Goal: Task Accomplishment & Management: Use online tool/utility

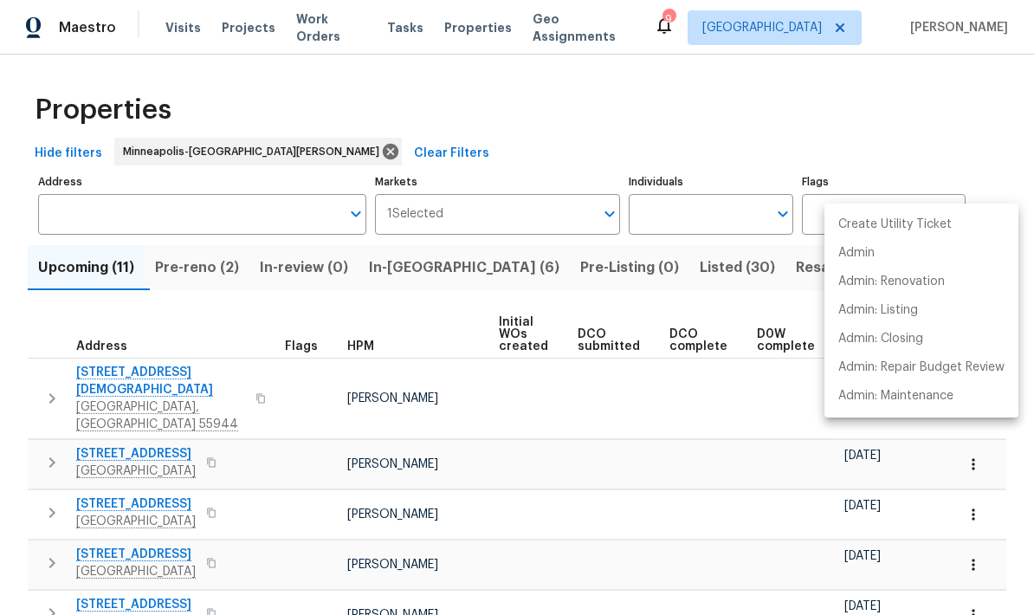
scroll to position [0, 143]
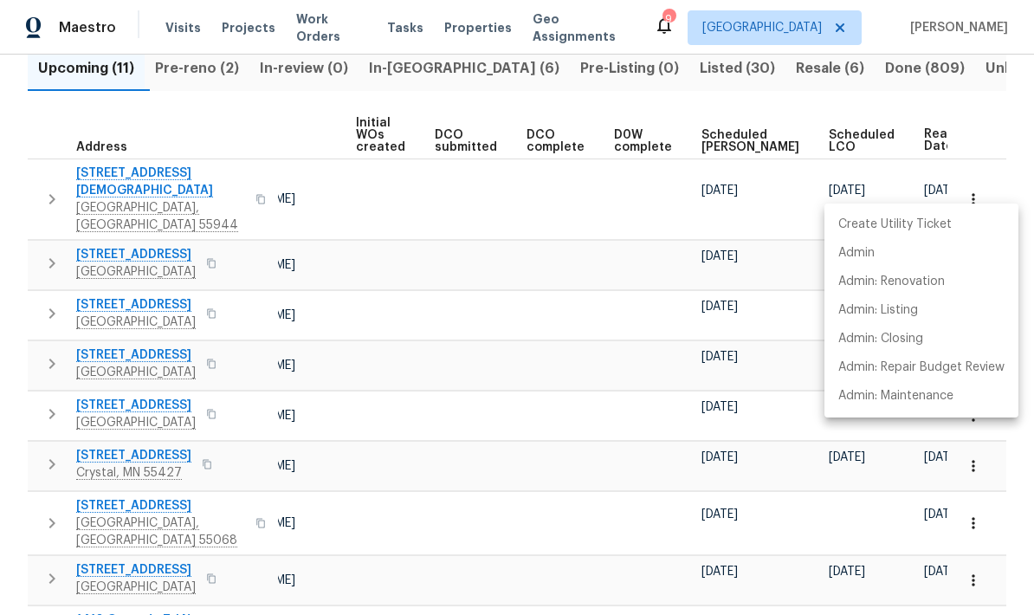
click at [418, 66] on div at bounding box center [517, 307] width 1034 height 615
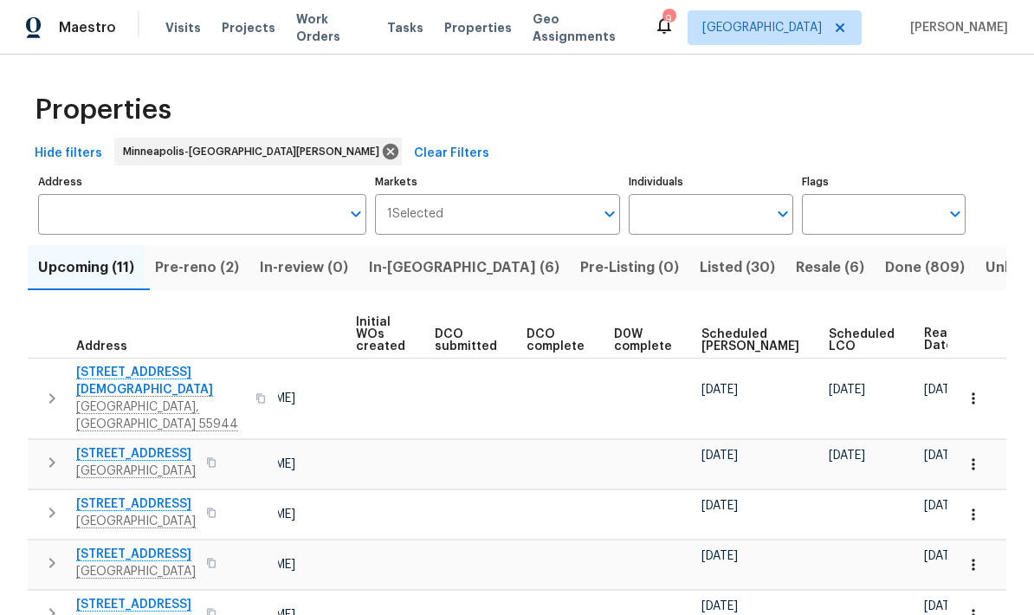
scroll to position [0, 0]
click at [66, 218] on input "Address" at bounding box center [189, 214] width 302 height 41
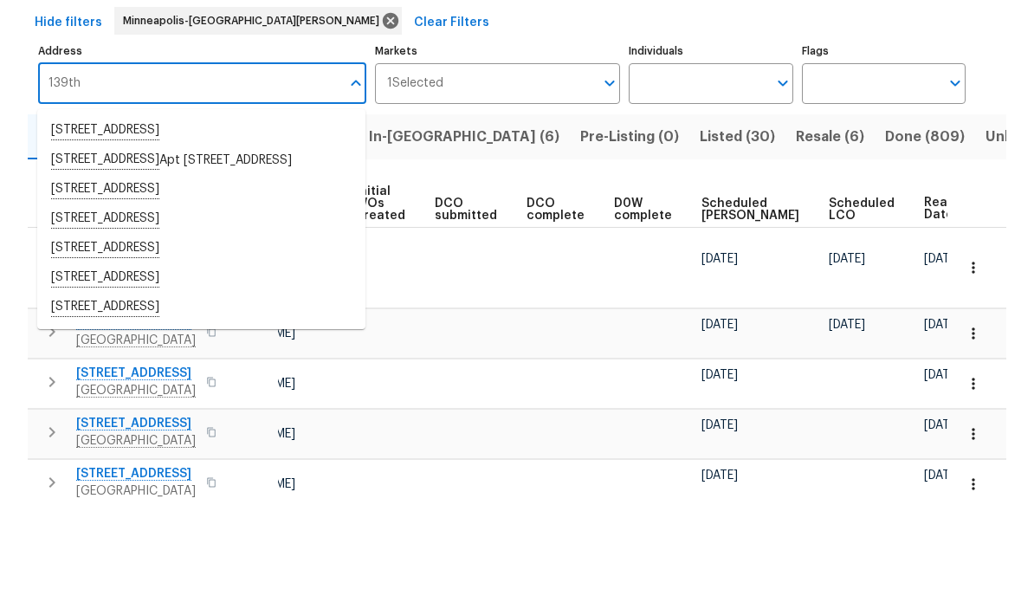
scroll to position [12, 0]
type input "139th mn"
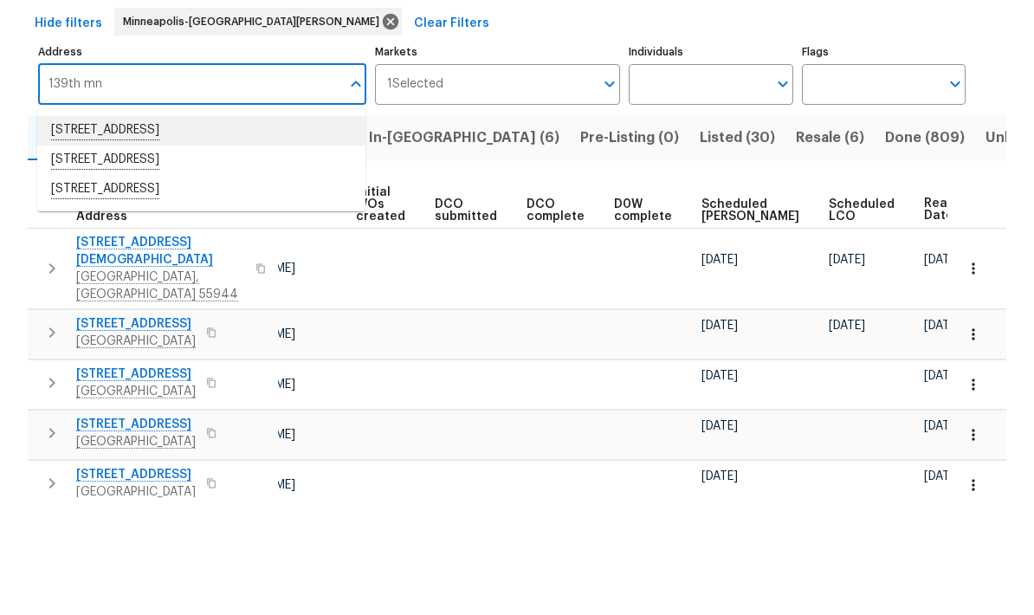
click at [81, 234] on li "[STREET_ADDRESS]" at bounding box center [201, 248] width 328 height 29
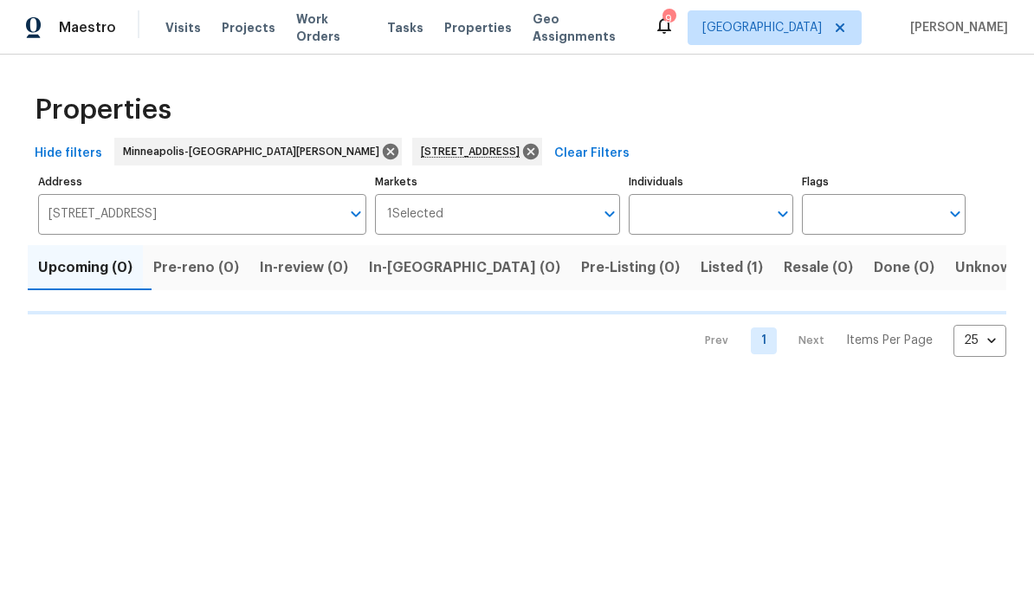
click at [701, 269] on span "Listed (1)" at bounding box center [732, 268] width 62 height 24
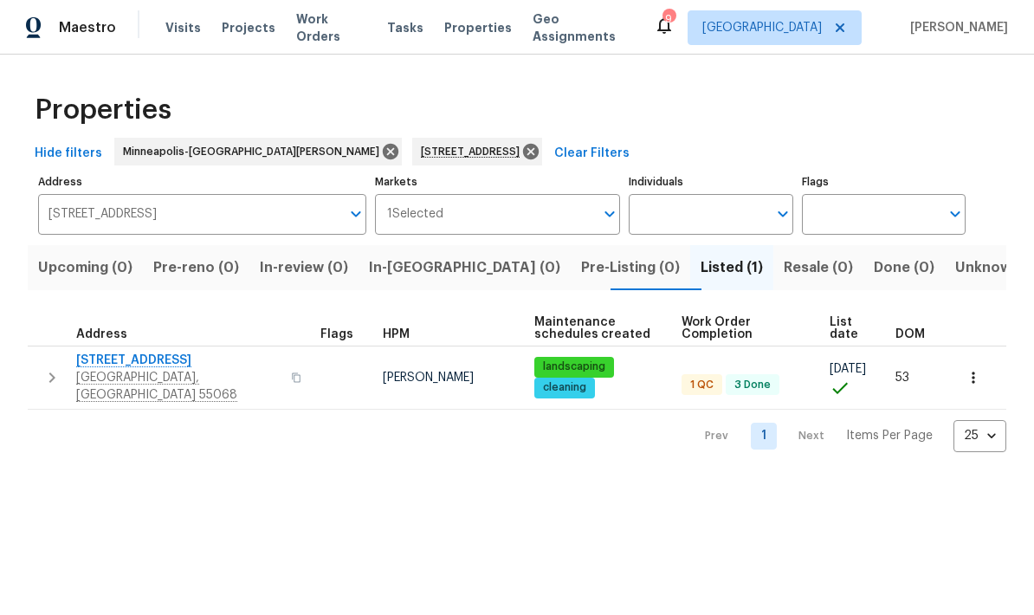
click at [980, 376] on icon "button" at bounding box center [973, 377] width 17 height 17
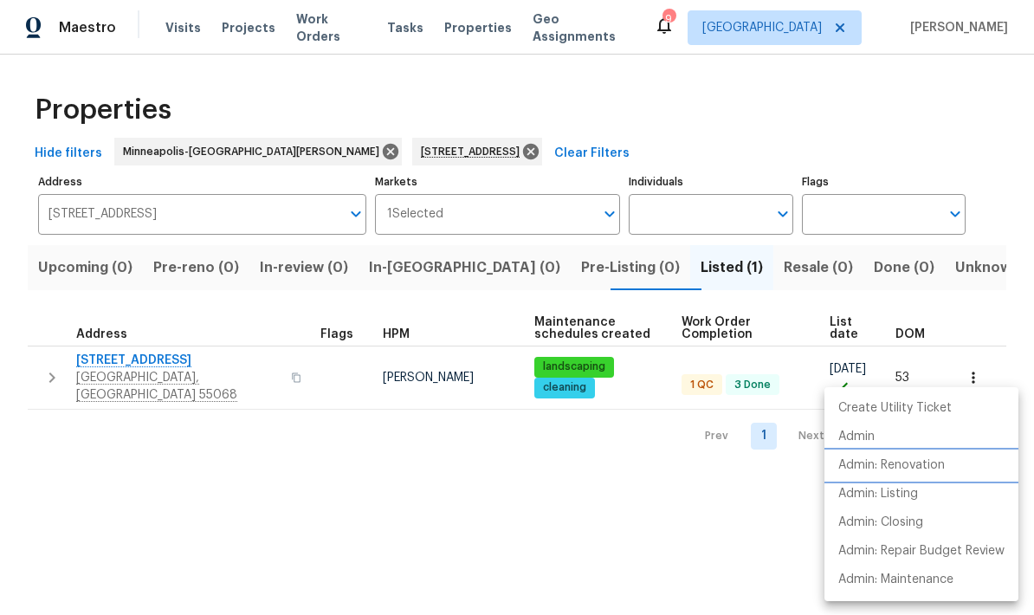
click at [865, 472] on p "Admin: Renovation" at bounding box center [892, 466] width 107 height 18
click at [99, 366] on div at bounding box center [517, 307] width 1034 height 615
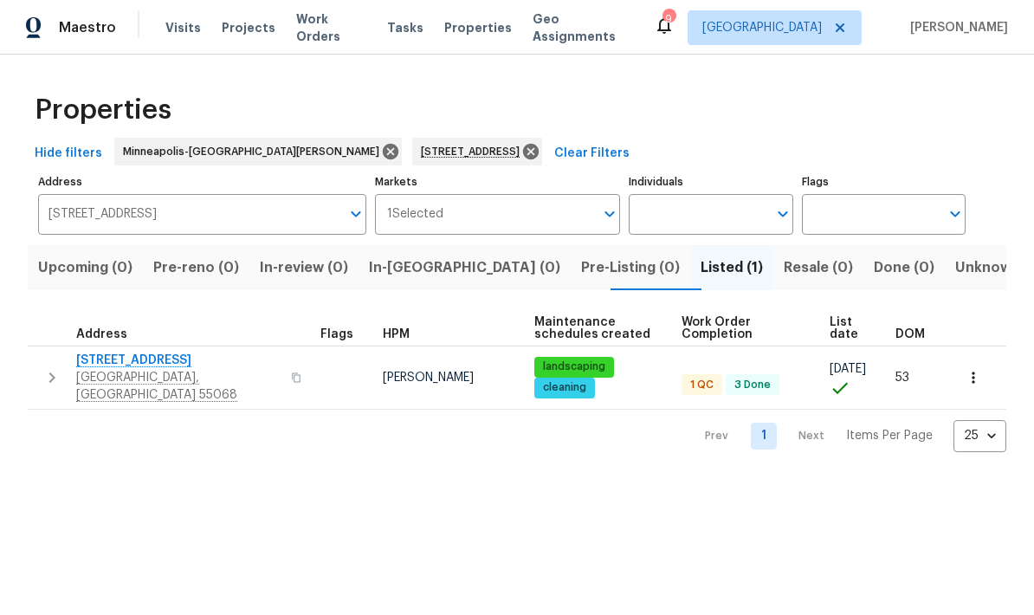
click at [116, 360] on span "[STREET_ADDRESS]" at bounding box center [178, 360] width 204 height 17
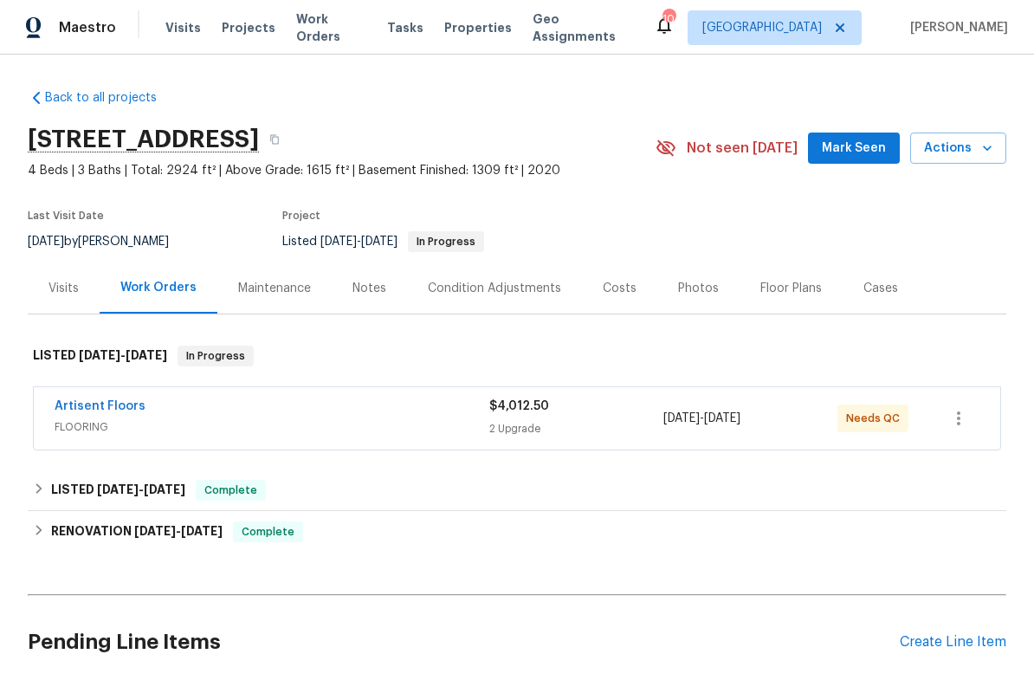
click at [112, 407] on link "Artisent Floors" at bounding box center [100, 406] width 91 height 12
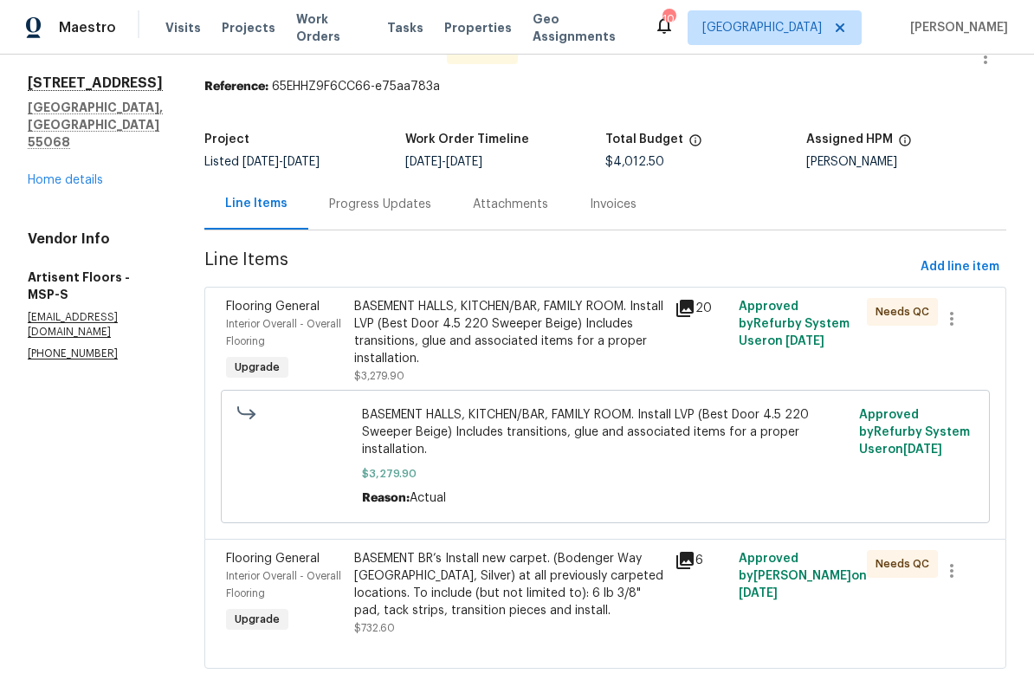
scroll to position [45, 0]
click at [429, 347] on div "BASEMENT HALLS, KITCHEN/BAR, FAMILY ROOM. Install LVP (Best Door 4.5 220 Sweepe…" at bounding box center [509, 333] width 310 height 69
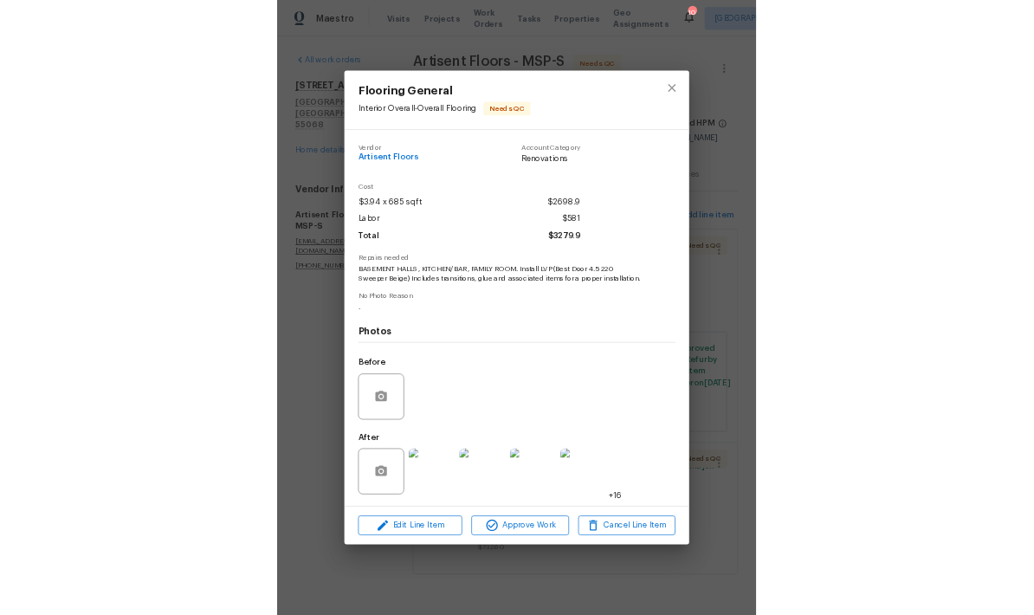
scroll to position [0, 0]
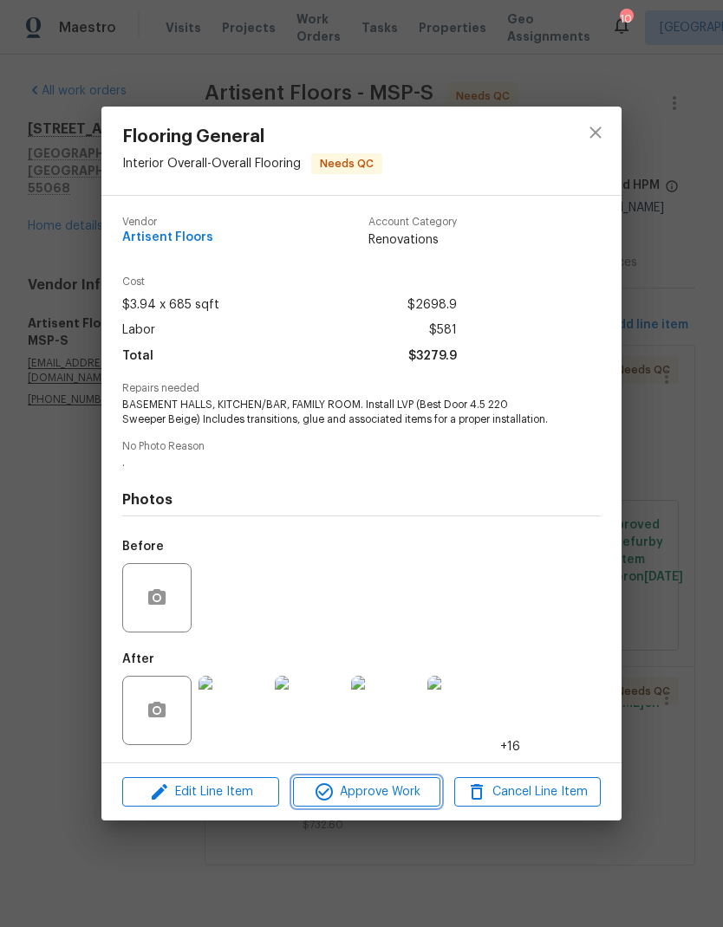
click at [359, 679] on span "Approve Work" at bounding box center [366, 792] width 136 height 22
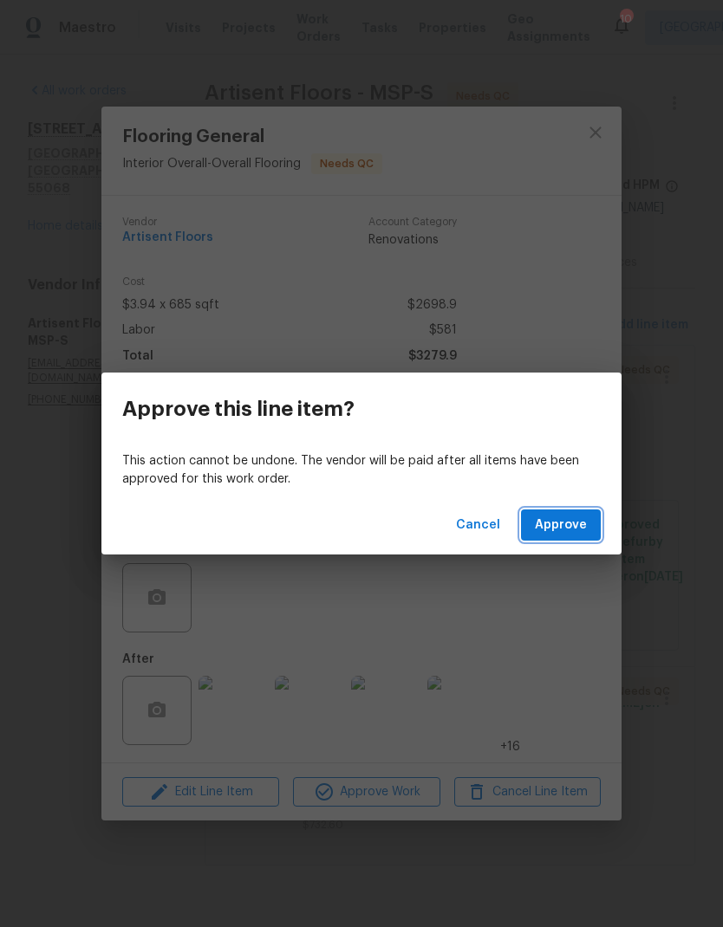
click at [561, 523] on span "Approve" at bounding box center [561, 526] width 52 height 22
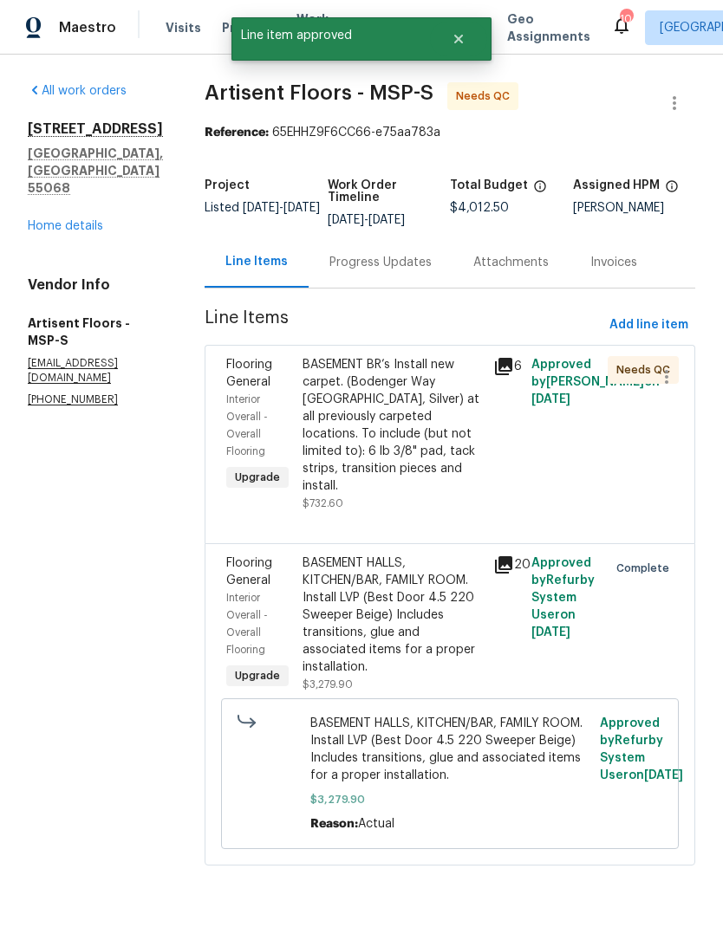
click at [341, 387] on div "BASEMENT BR’s Install new carpet. (Bodenger Way 945 Winter Ash, Silver) at all …" at bounding box center [392, 425] width 180 height 139
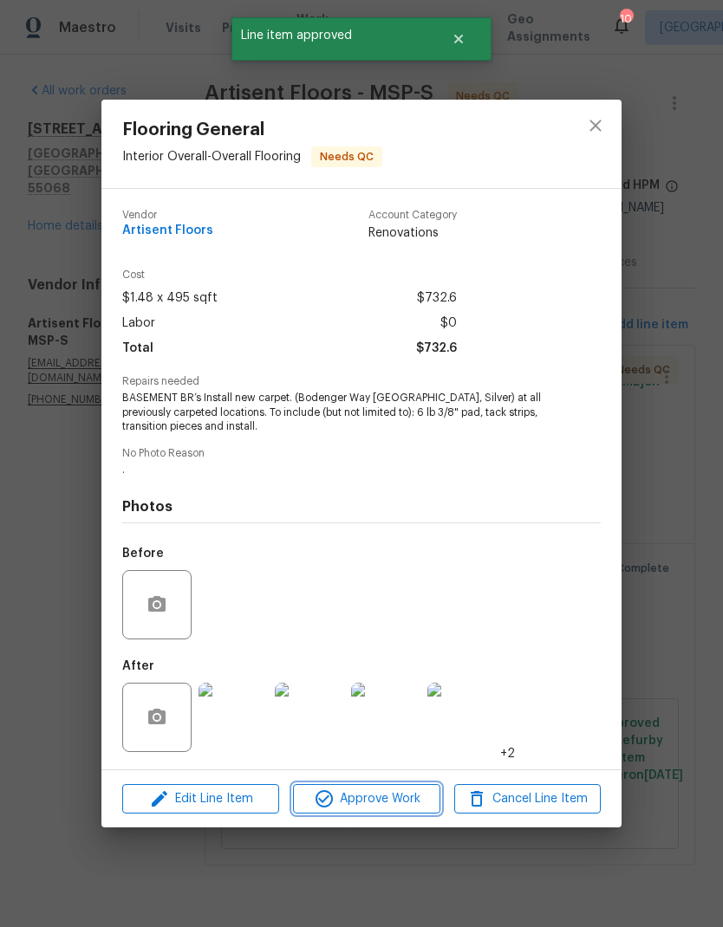
click at [355, 679] on span "Approve Work" at bounding box center [366, 799] width 136 height 22
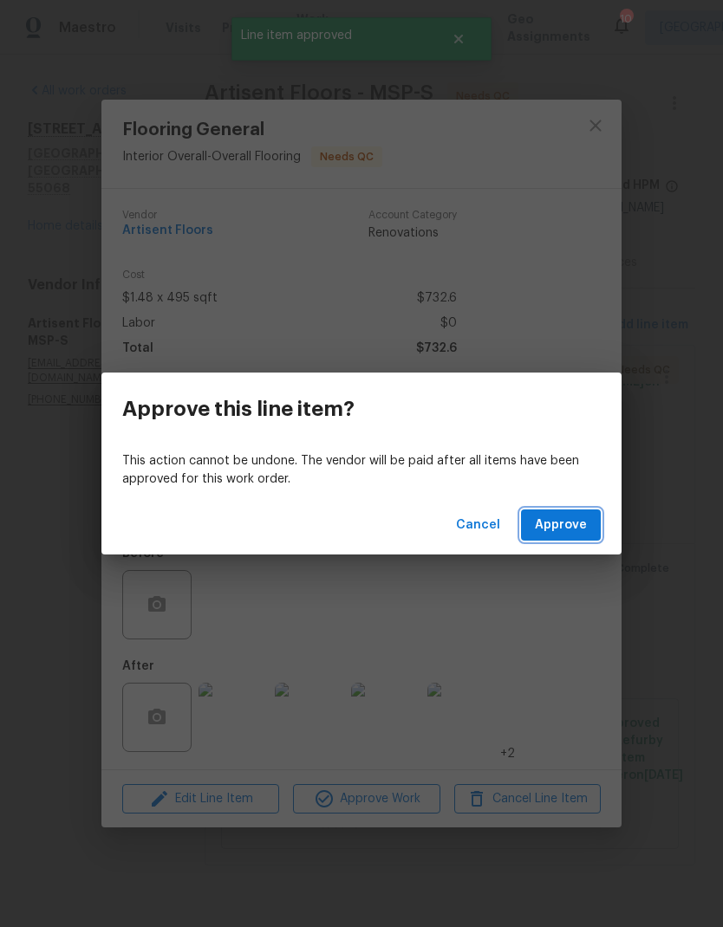
click at [543, 524] on span "Approve" at bounding box center [561, 526] width 52 height 22
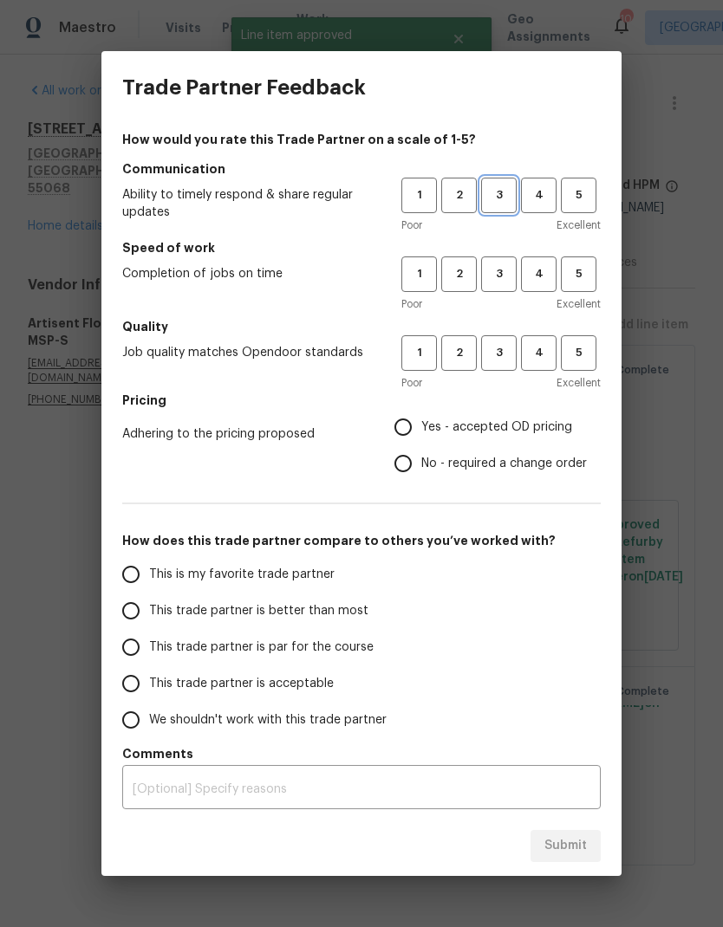
click at [491, 181] on button "3" at bounding box center [499, 196] width 36 height 36
click at [497, 270] on span "3" at bounding box center [499, 274] width 32 height 20
click at [495, 350] on span "3" at bounding box center [499, 353] width 32 height 20
click at [411, 427] on input "Yes - accepted OD pricing" at bounding box center [403, 427] width 36 height 36
radio input "true"
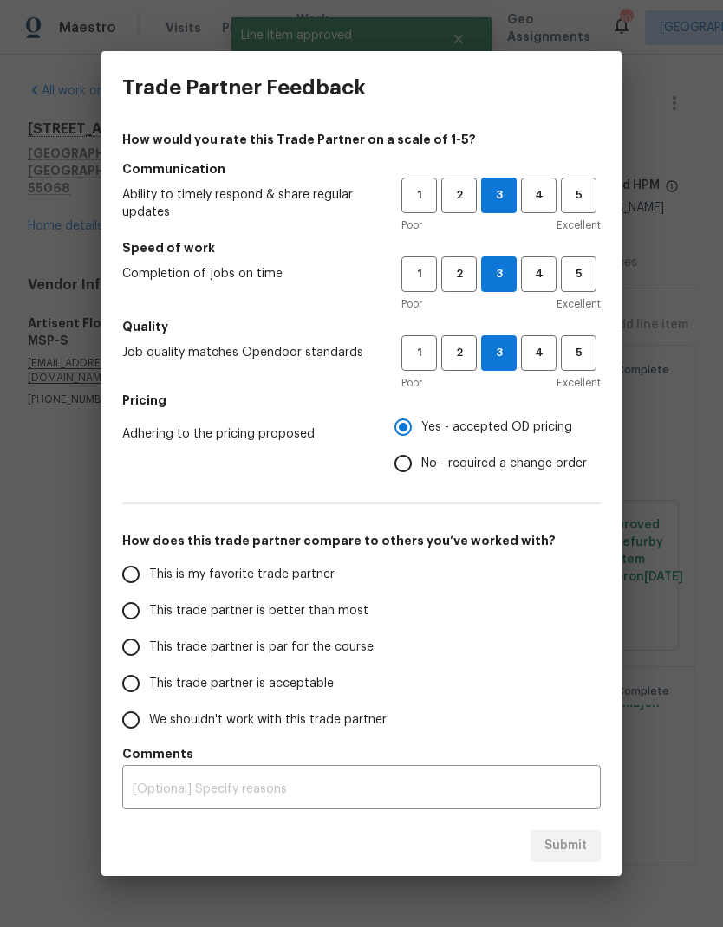
click at [128, 646] on input "This trade partner is par for the course" at bounding box center [131, 647] width 36 height 36
click at [562, 679] on span "Submit" at bounding box center [565, 846] width 42 height 22
radio input "true"
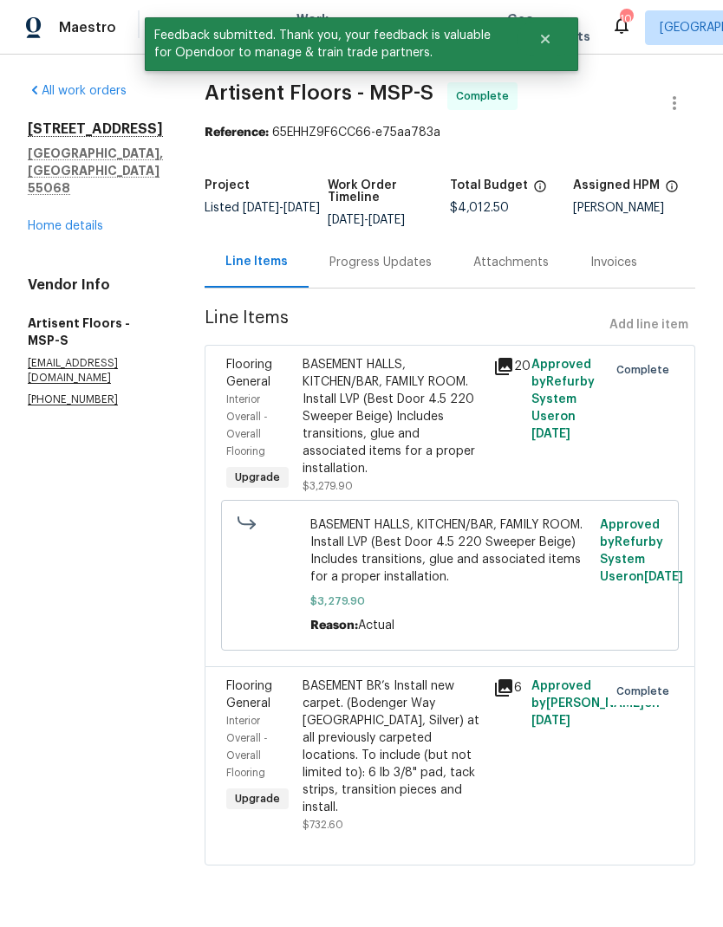
click at [33, 180] on div "1430 139th St E Rosemount, MN 55068 Home details" at bounding box center [95, 177] width 135 height 114
click at [52, 220] on link "Home details" at bounding box center [65, 226] width 75 height 12
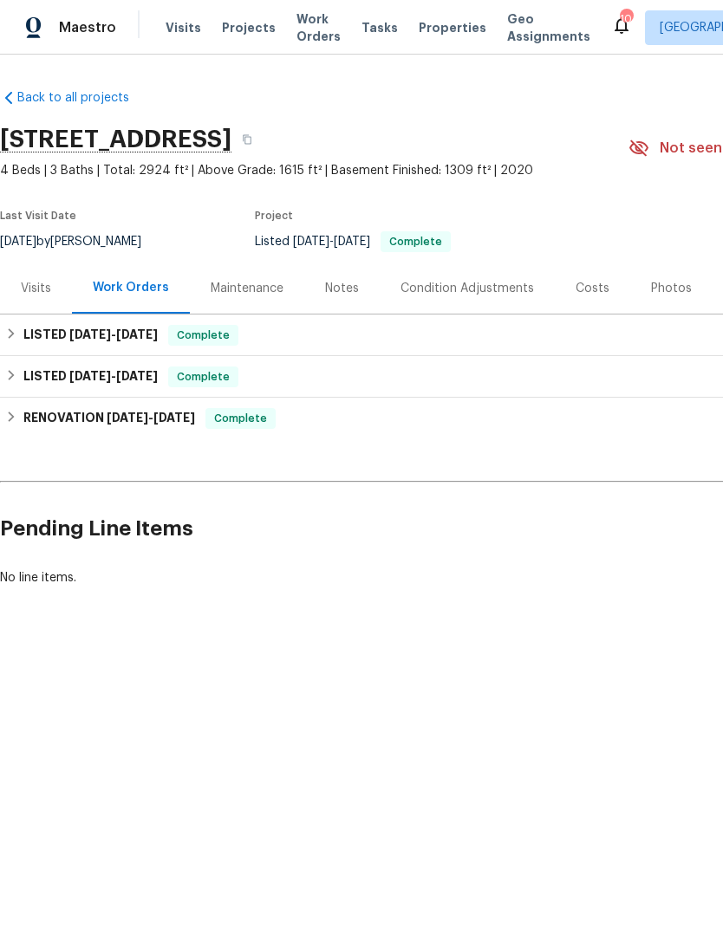
click at [329, 289] on div "Notes" at bounding box center [342, 288] width 34 height 17
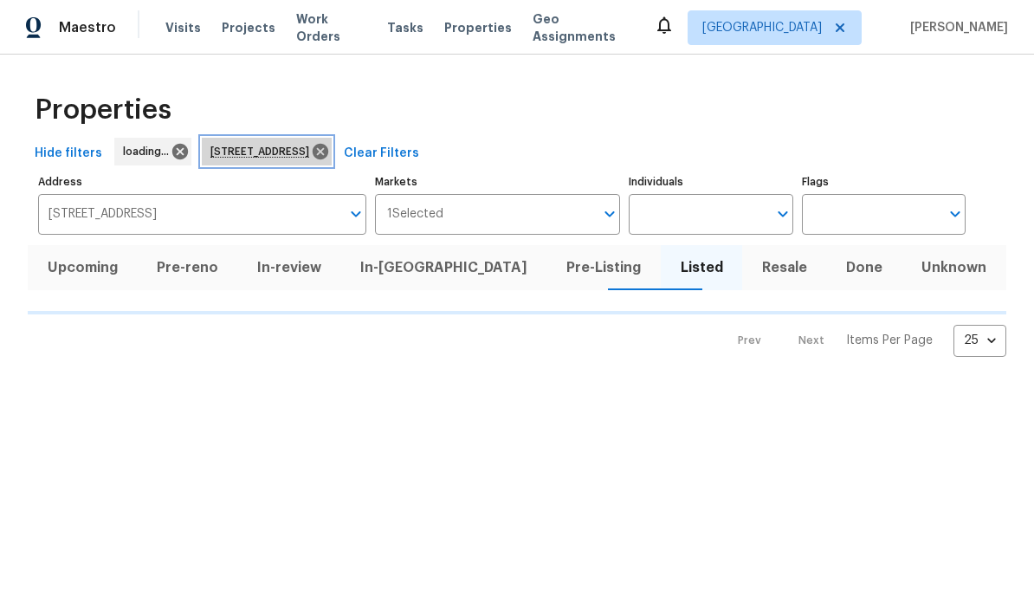
click at [328, 157] on icon at bounding box center [321, 152] width 16 height 16
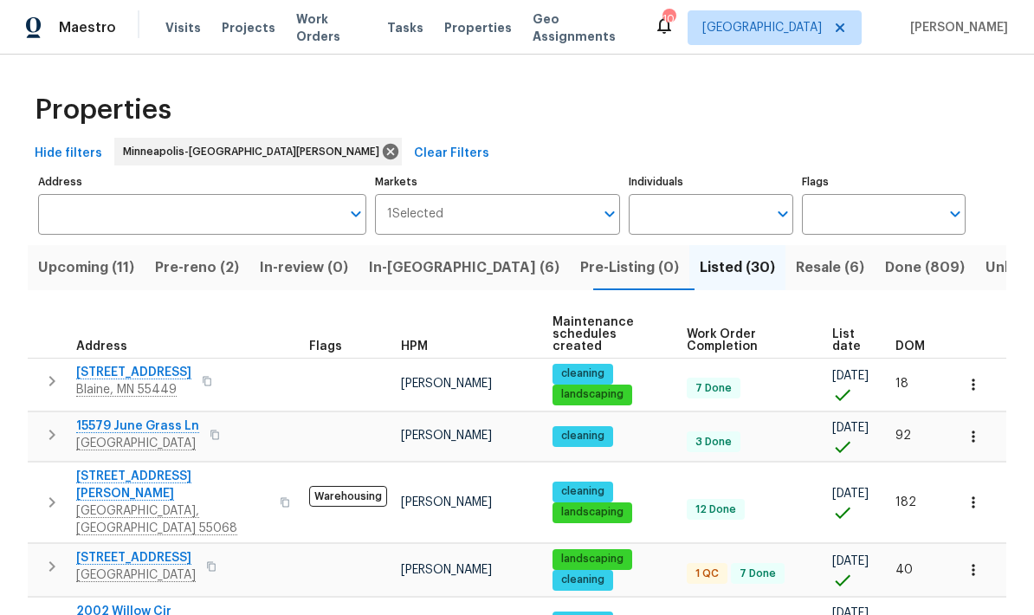
click at [82, 217] on input "Address" at bounding box center [189, 214] width 302 height 41
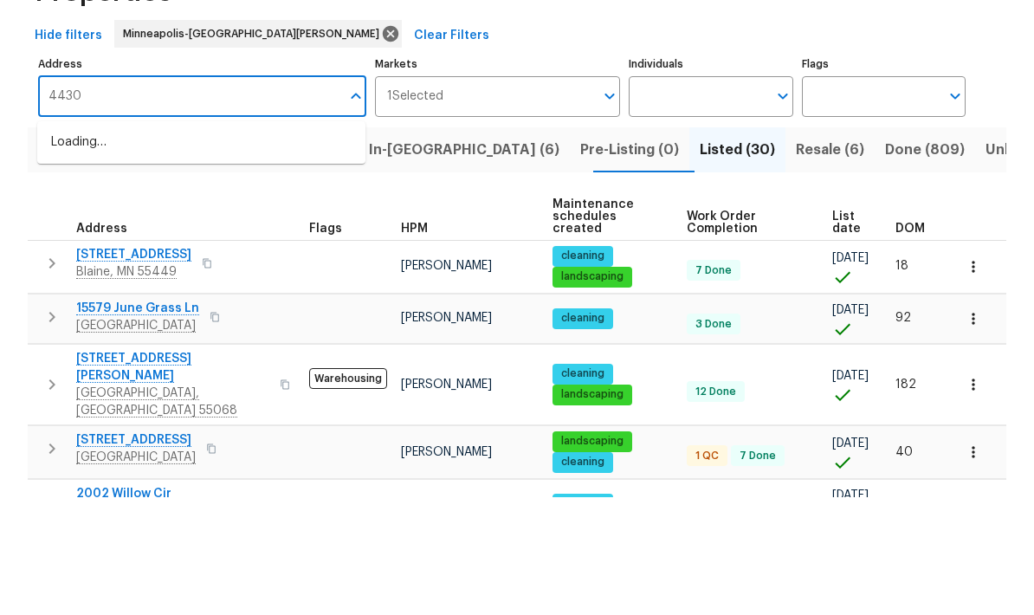
type input "4430"
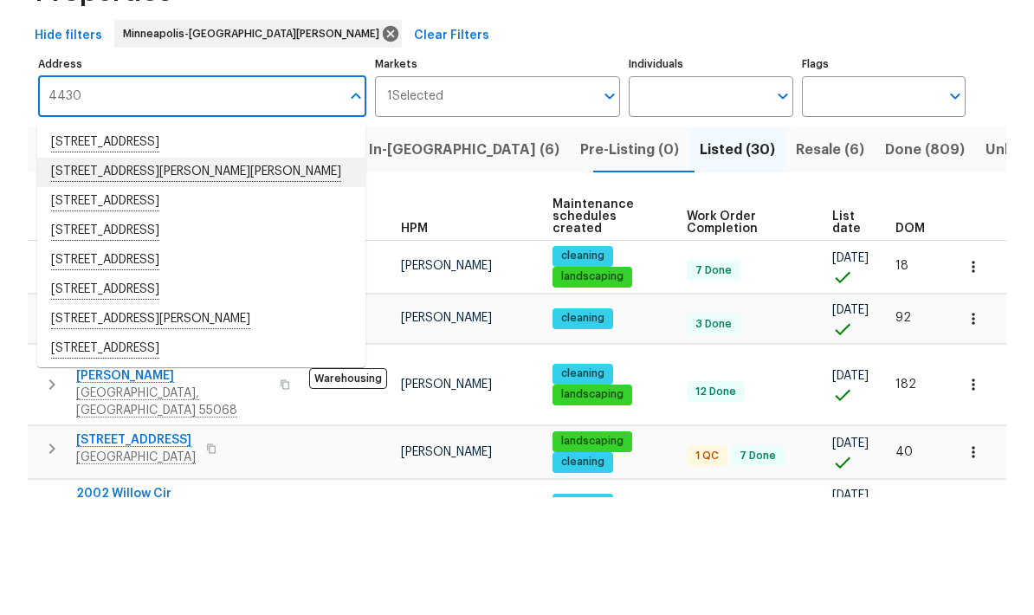
click at [86, 276] on li "4430 McColl Dr Savage MN 55378" at bounding box center [201, 290] width 328 height 29
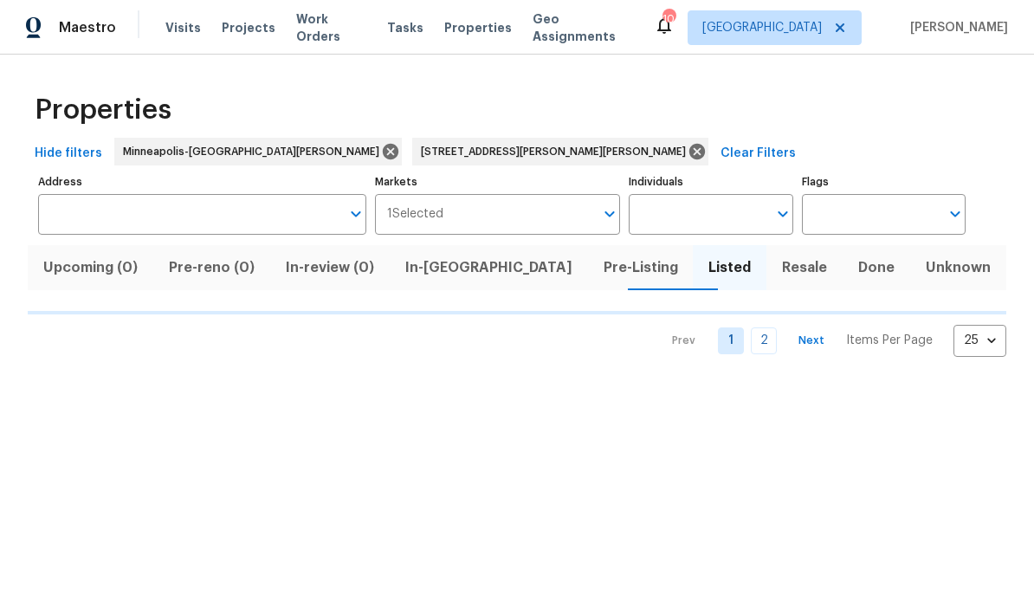
type input "4430 McColl Dr Savage MN 55378"
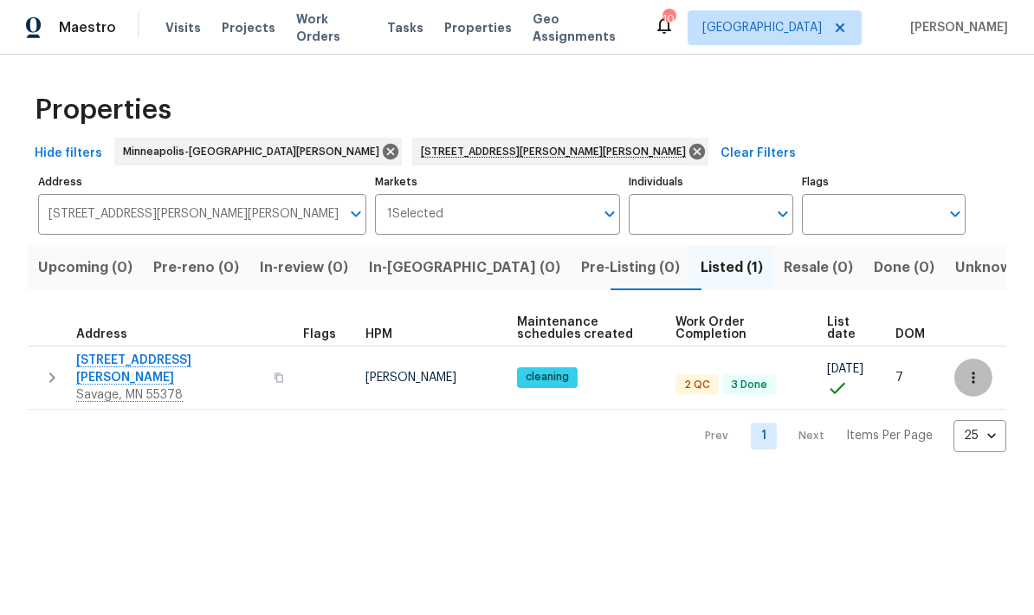
click at [977, 372] on icon "button" at bounding box center [973, 377] width 17 height 17
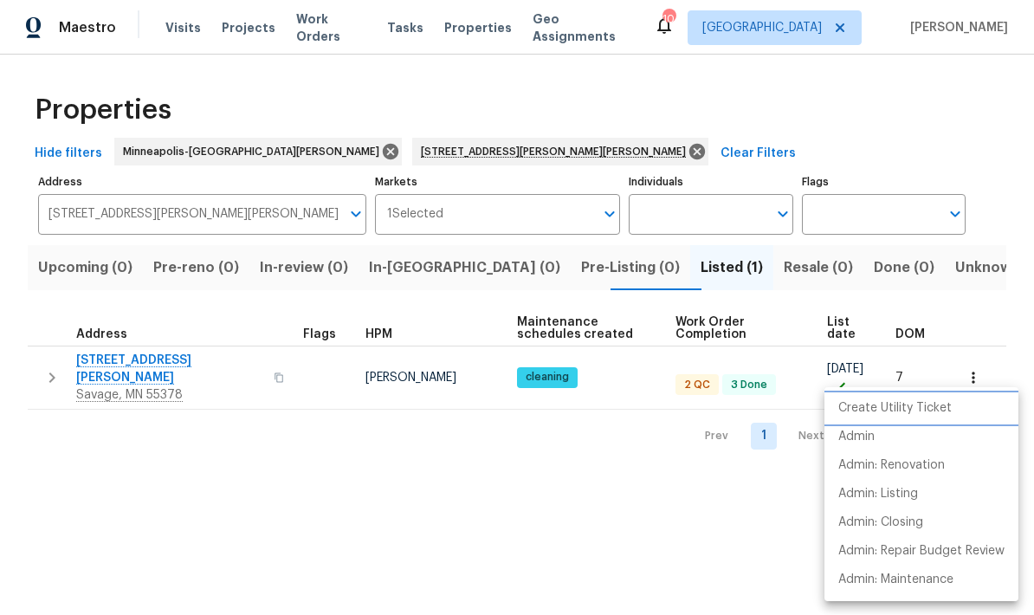
click at [875, 414] on p "Create Utility Ticket" at bounding box center [895, 408] width 113 height 18
click at [911, 462] on p "Admin: Renovation" at bounding box center [892, 466] width 107 height 18
